Goal: Find contact information: Find contact information

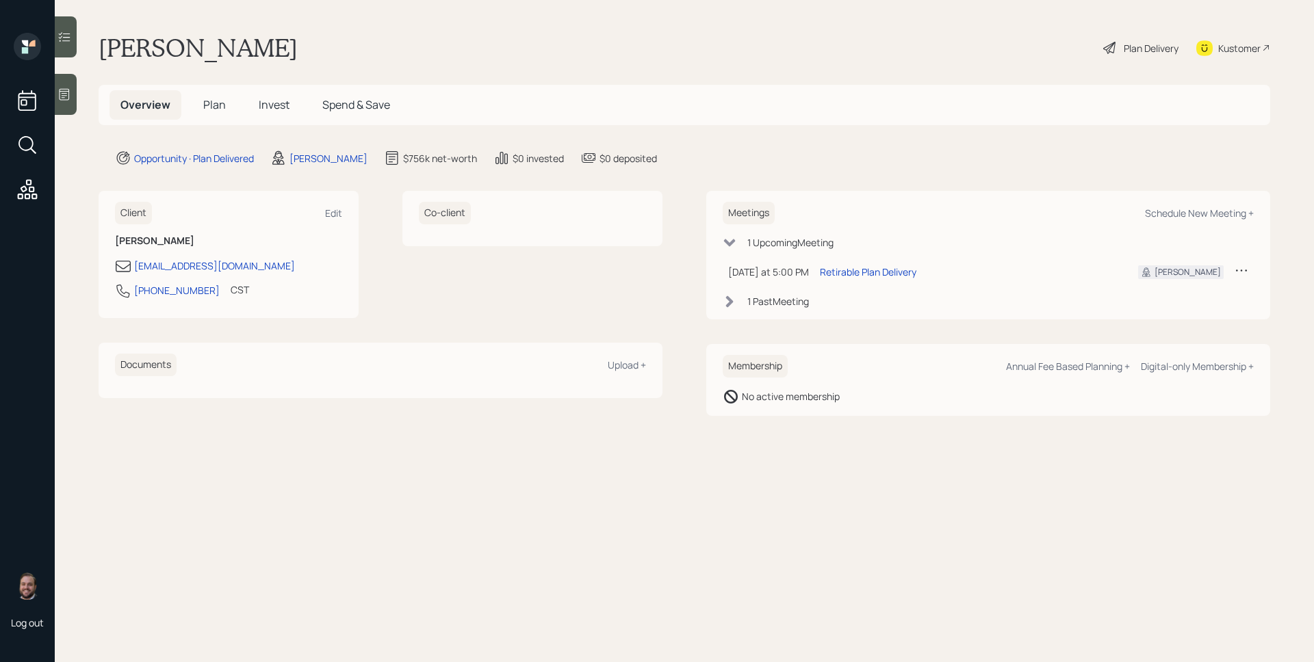
click at [214, 107] on span "Plan" at bounding box center [214, 104] width 23 height 15
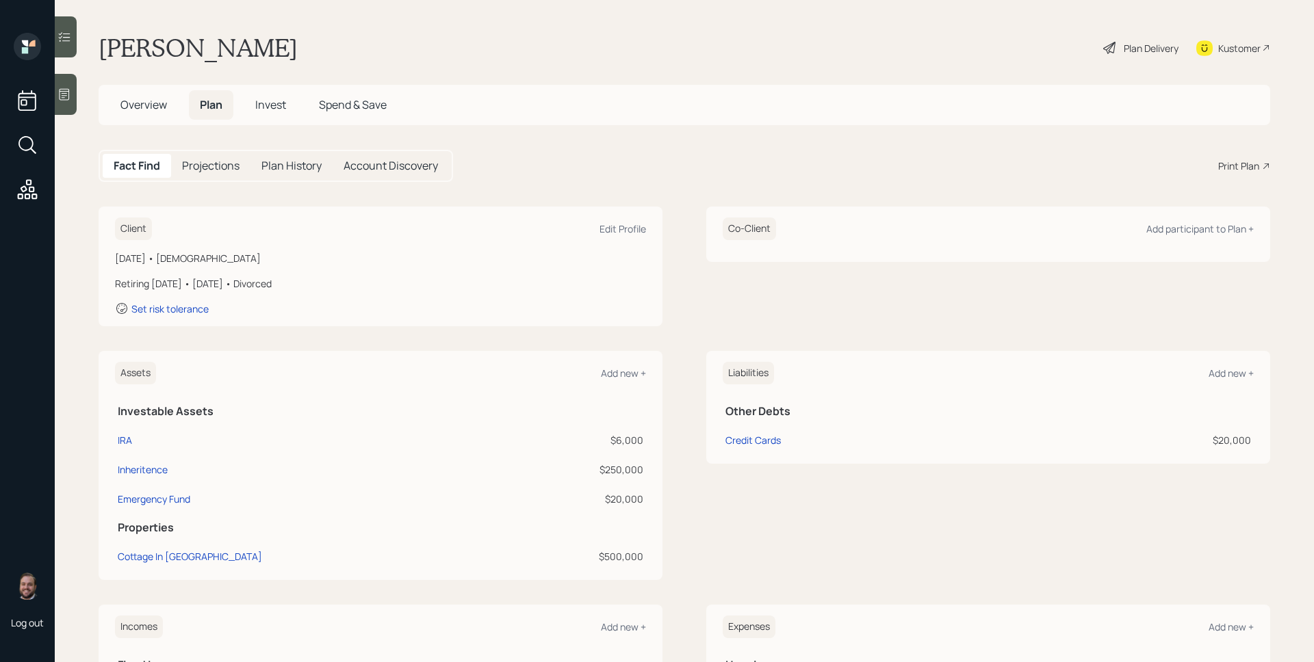
click at [279, 116] on h5 "Invest" at bounding box center [270, 104] width 53 height 29
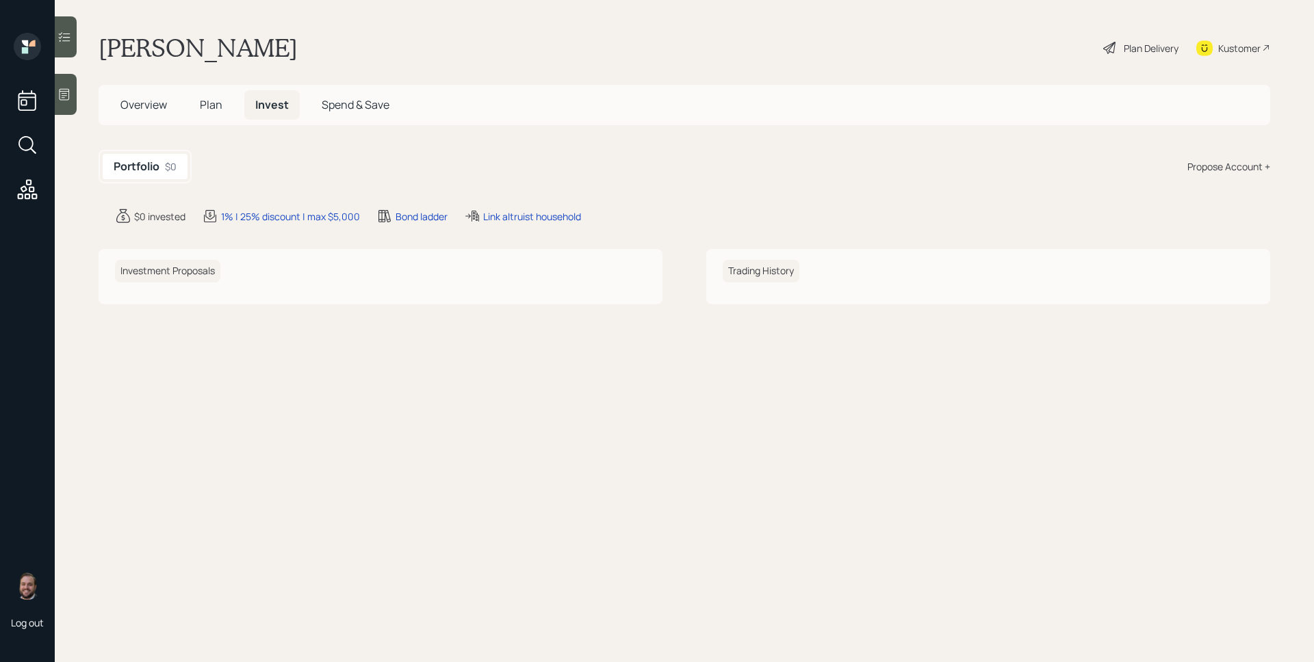
click at [208, 103] on span "Plan" at bounding box center [211, 104] width 23 height 15
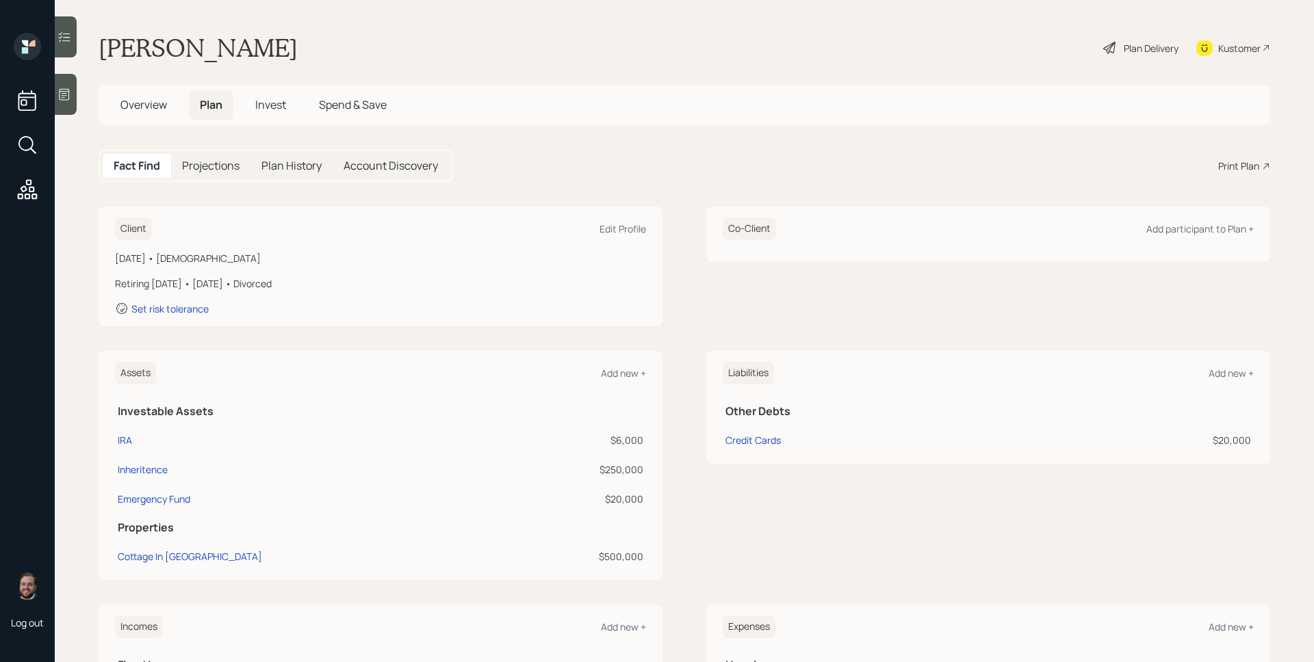
click at [158, 99] on span "Overview" at bounding box center [143, 104] width 47 height 15
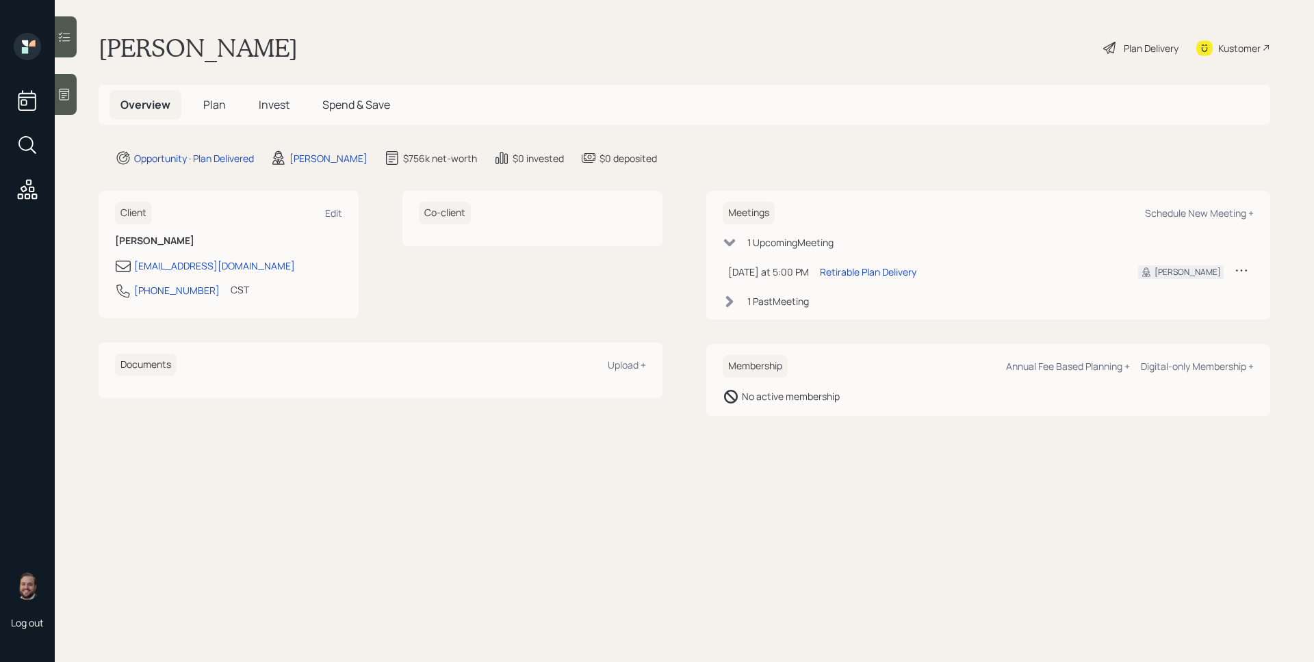
click at [777, 298] on div "1 Past Meeting" at bounding box center [778, 301] width 62 height 14
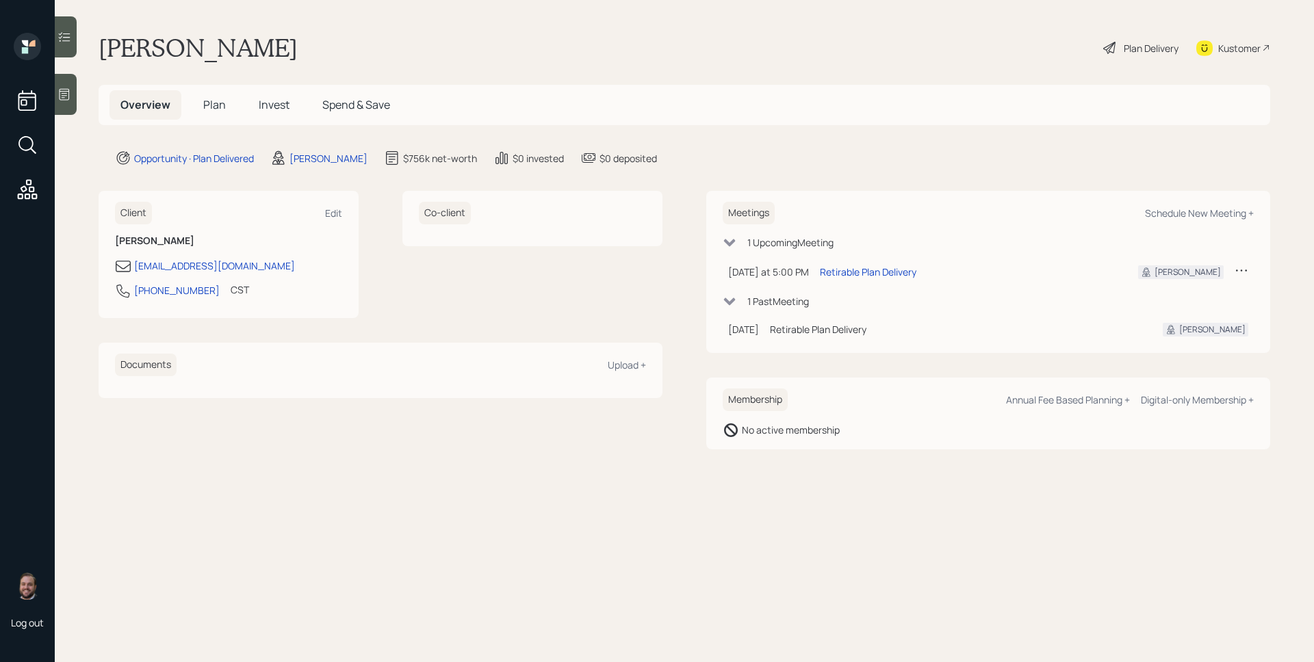
click at [777, 300] on div "1 Past Meeting" at bounding box center [778, 301] width 62 height 14
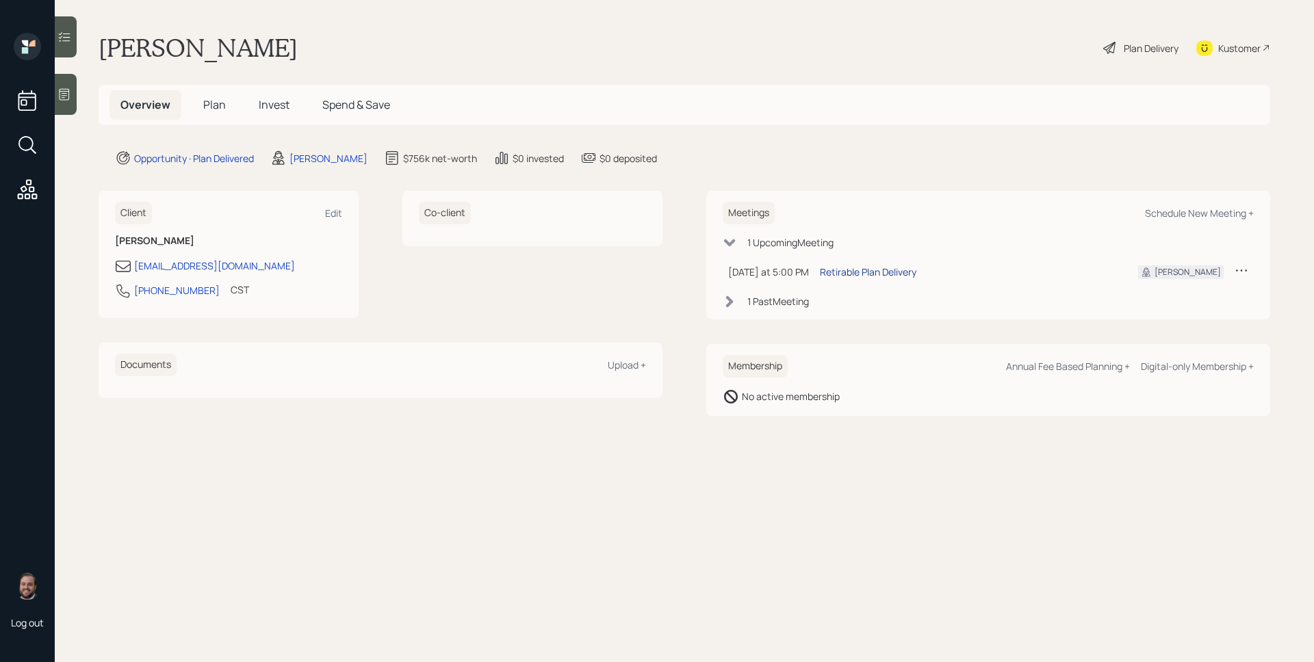
click at [868, 276] on div "Retirable Plan Delivery" at bounding box center [868, 272] width 96 height 14
drag, startPoint x: 203, startPoint y: 293, endPoint x: 133, endPoint y: 292, distance: 69.8
click at [133, 292] on div "708-307-5999 CST Currently 3:59 PM" at bounding box center [228, 295] width 227 height 25
copy div "708-307-5999"
